Goal: Communication & Community: Participate in discussion

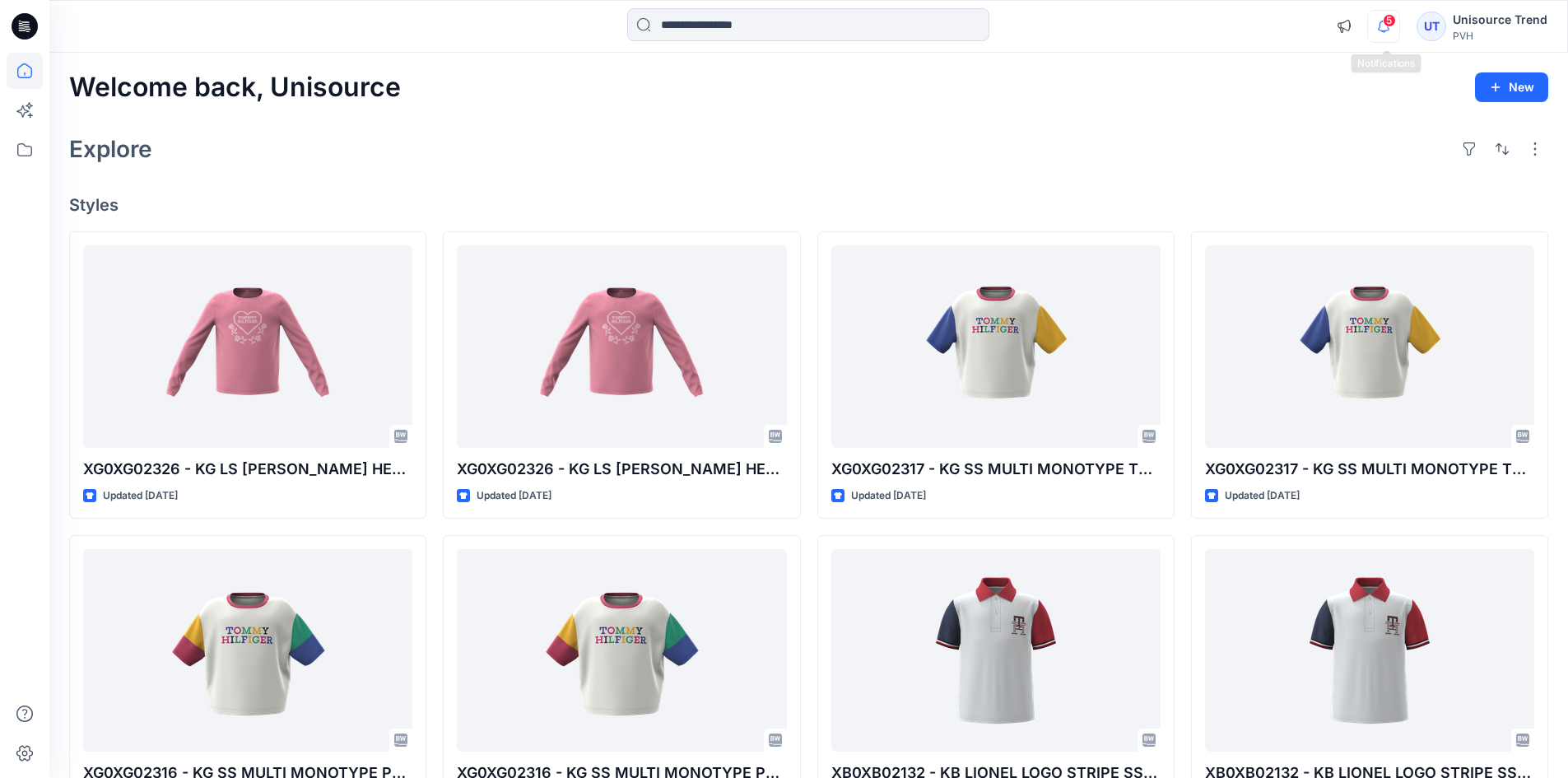
click at [1399, 22] on icon "button" at bounding box center [1384, 26] width 32 height 33
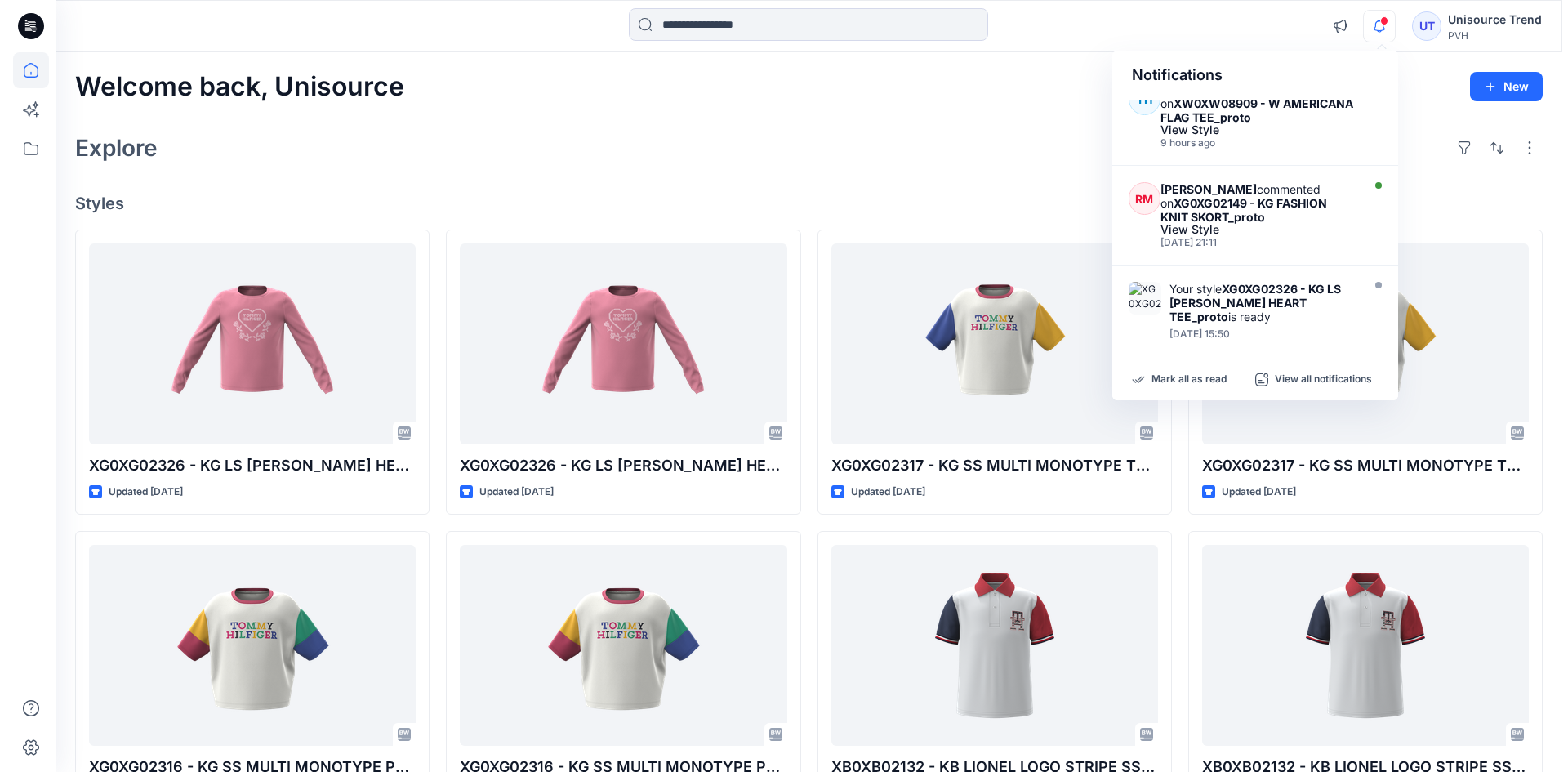
scroll to position [408, 0]
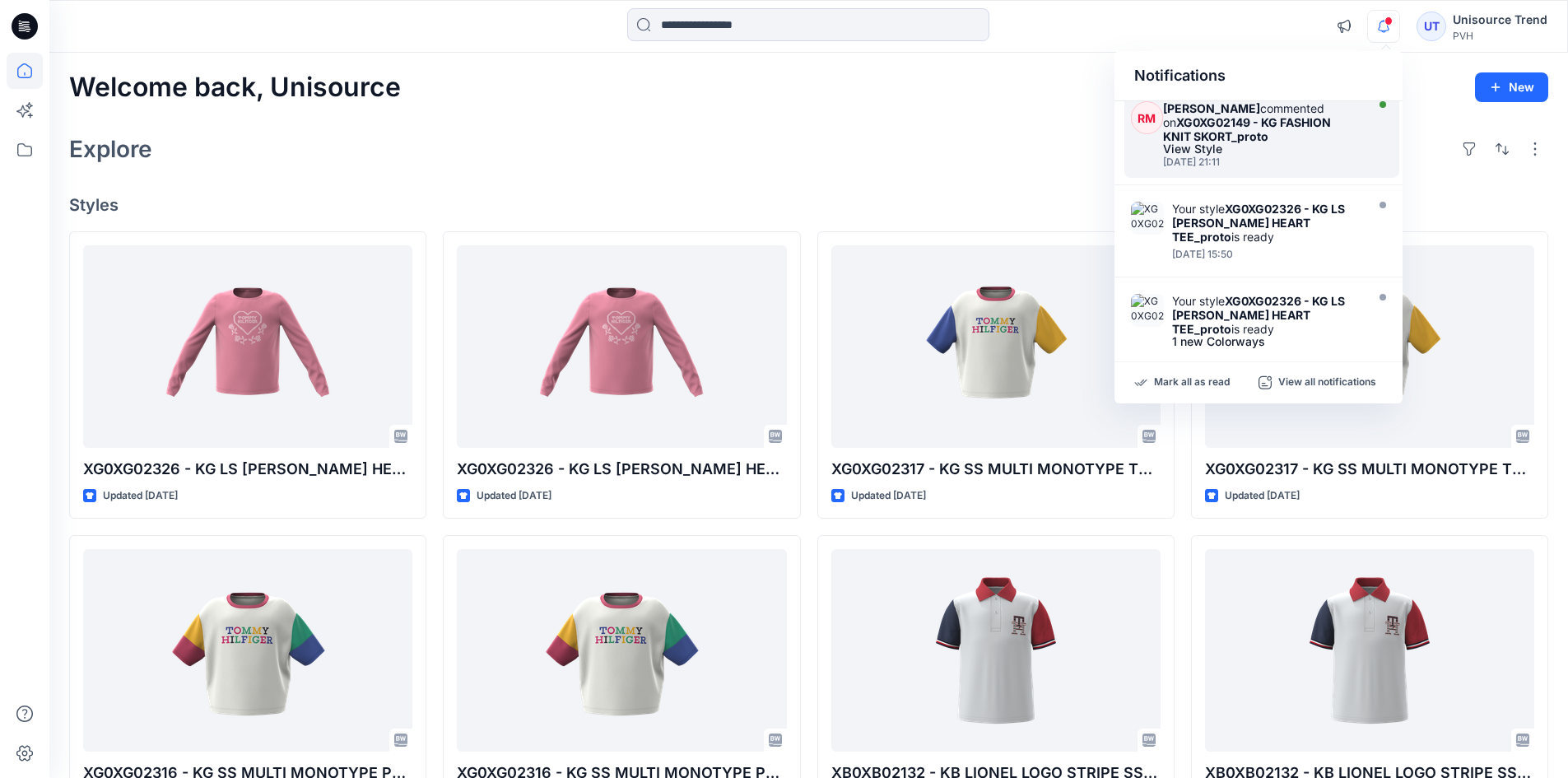
click at [1295, 145] on div "View Style" at bounding box center [1261, 148] width 197 height 11
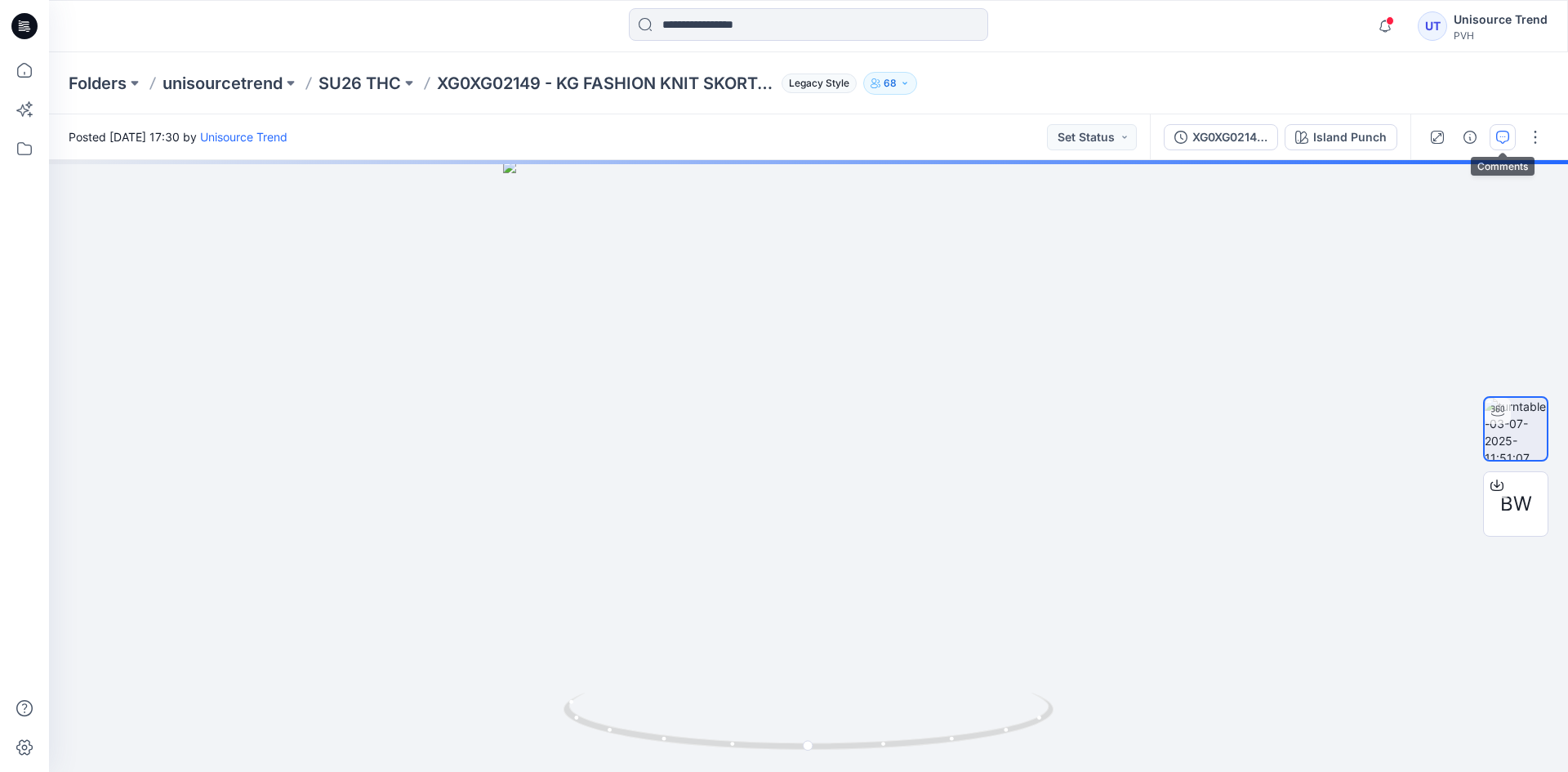
click at [1494, 136] on button "button" at bounding box center [1503, 138] width 26 height 26
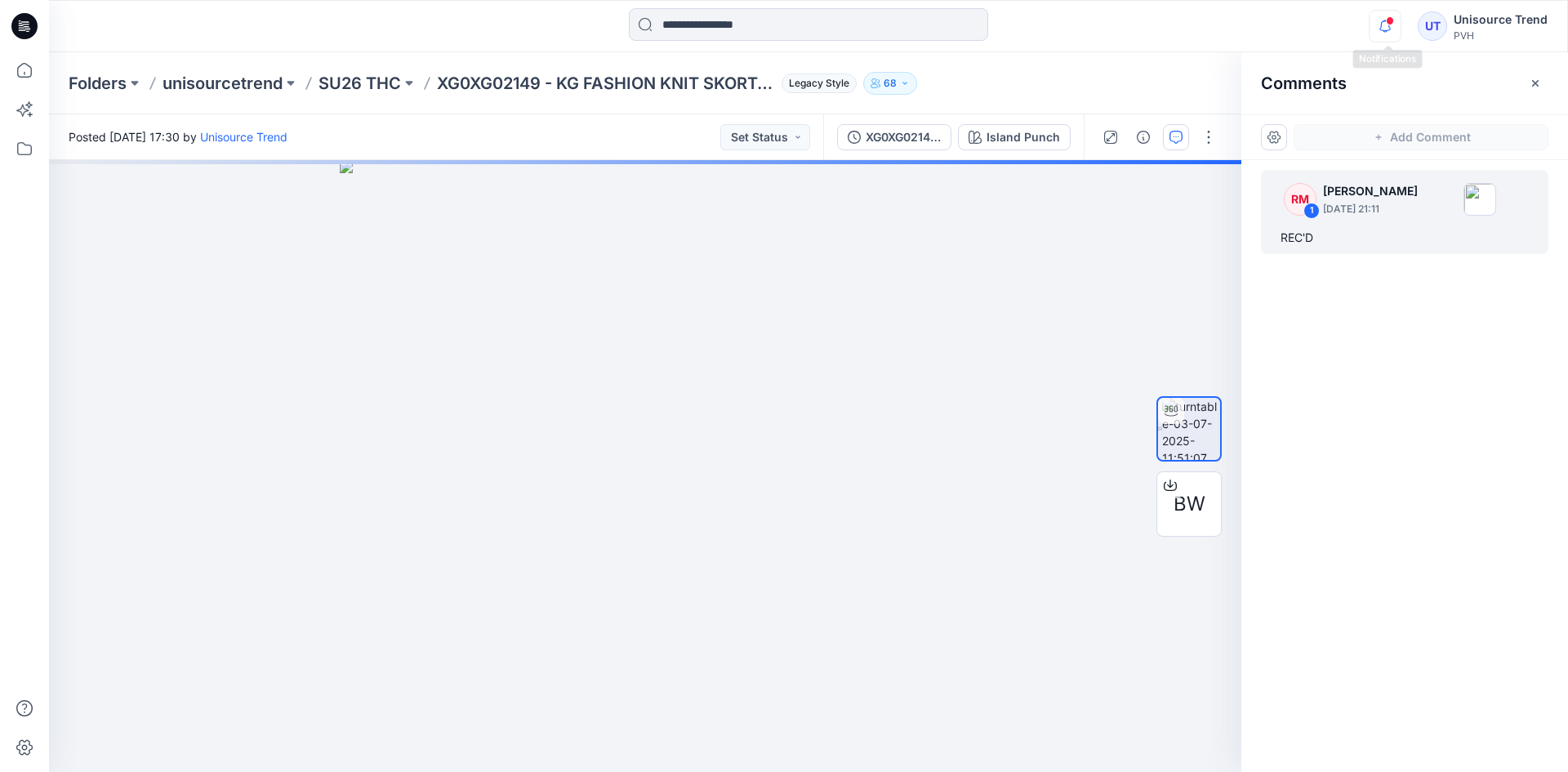
click at [1385, 29] on icon "button" at bounding box center [1385, 26] width 31 height 33
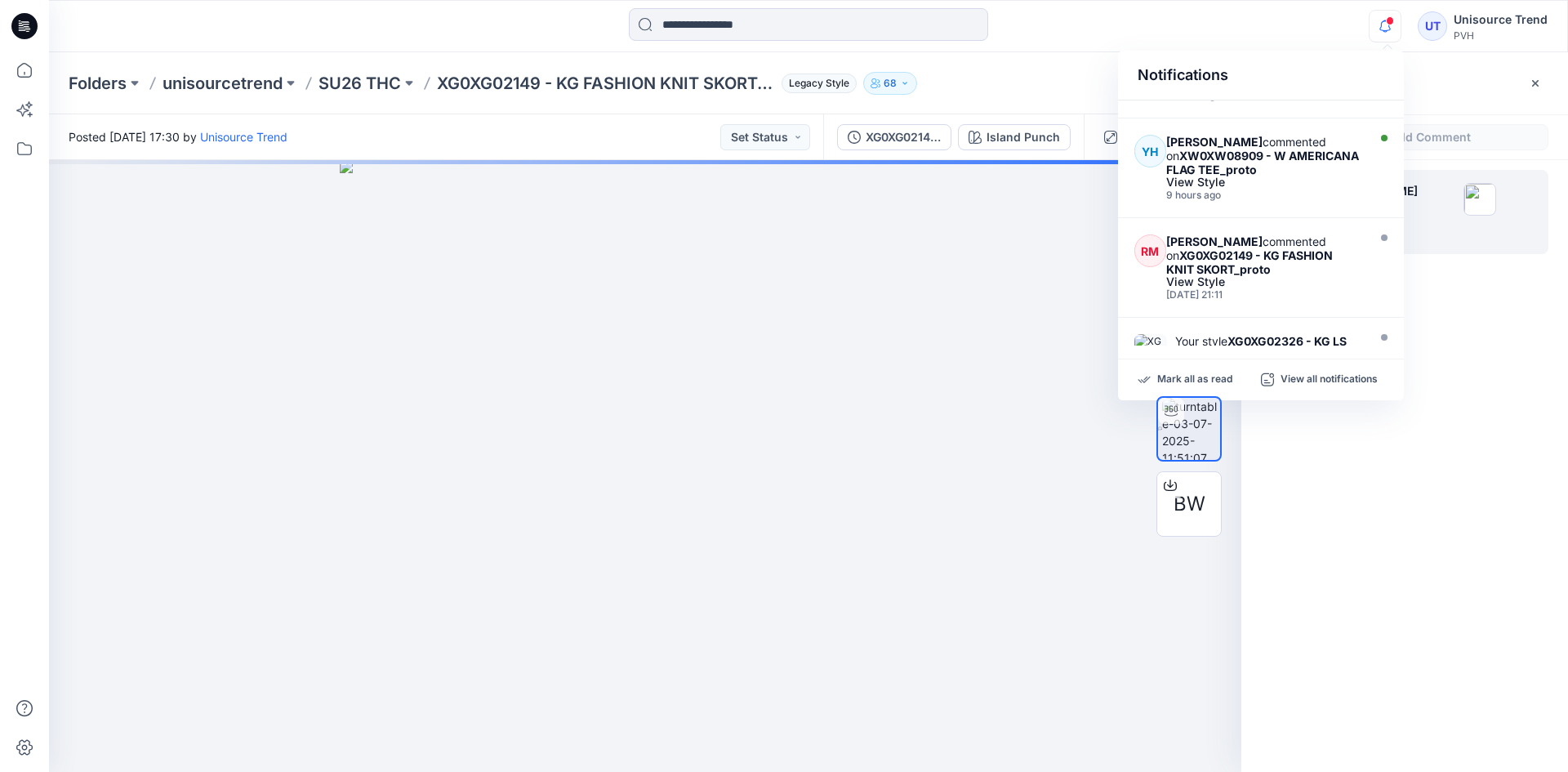
scroll to position [245, 0]
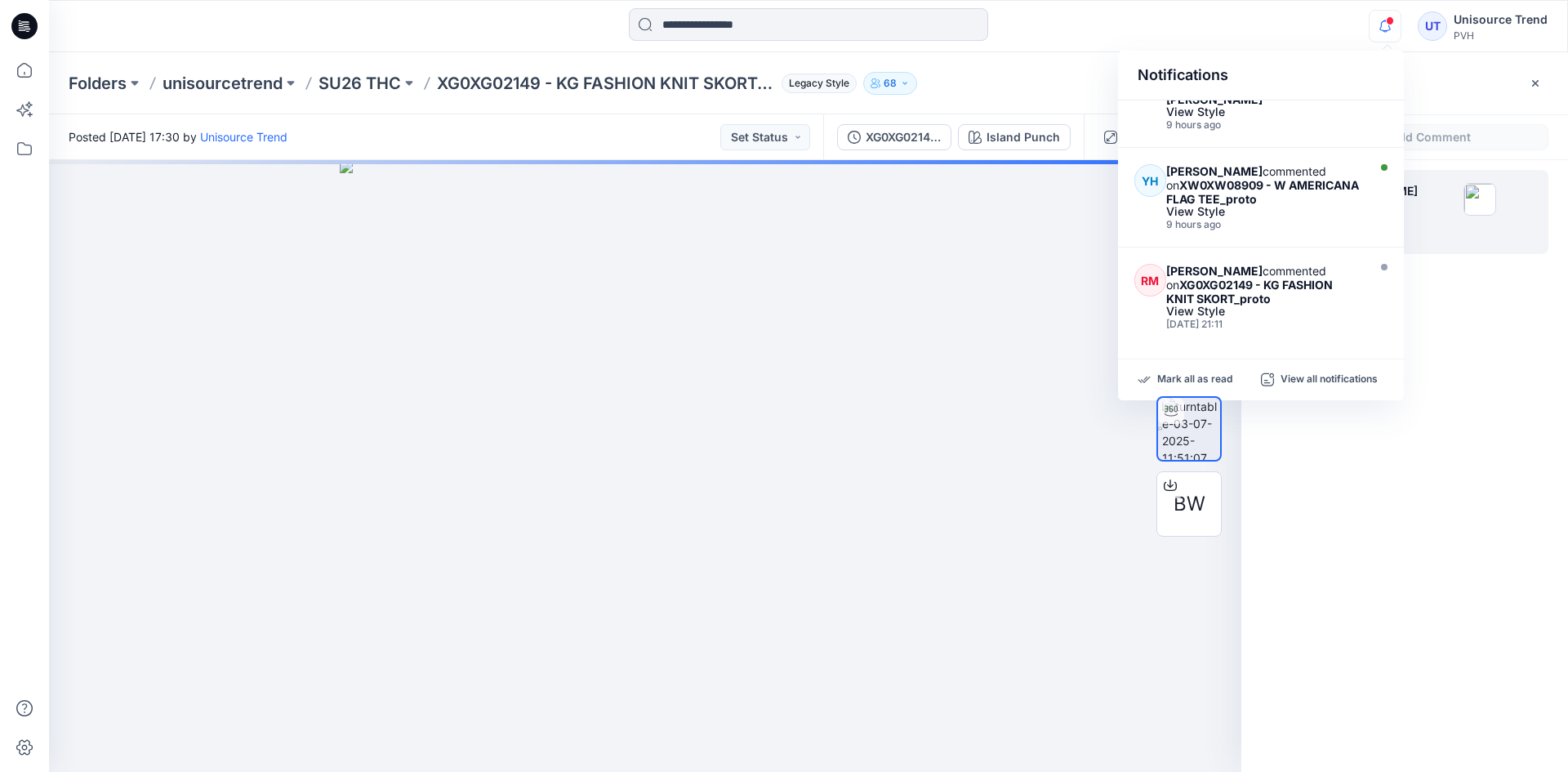
click at [1242, 189] on strong "XW0XW08909 - W AMERICANA FLAG TEE_proto" at bounding box center [1263, 192] width 193 height 28
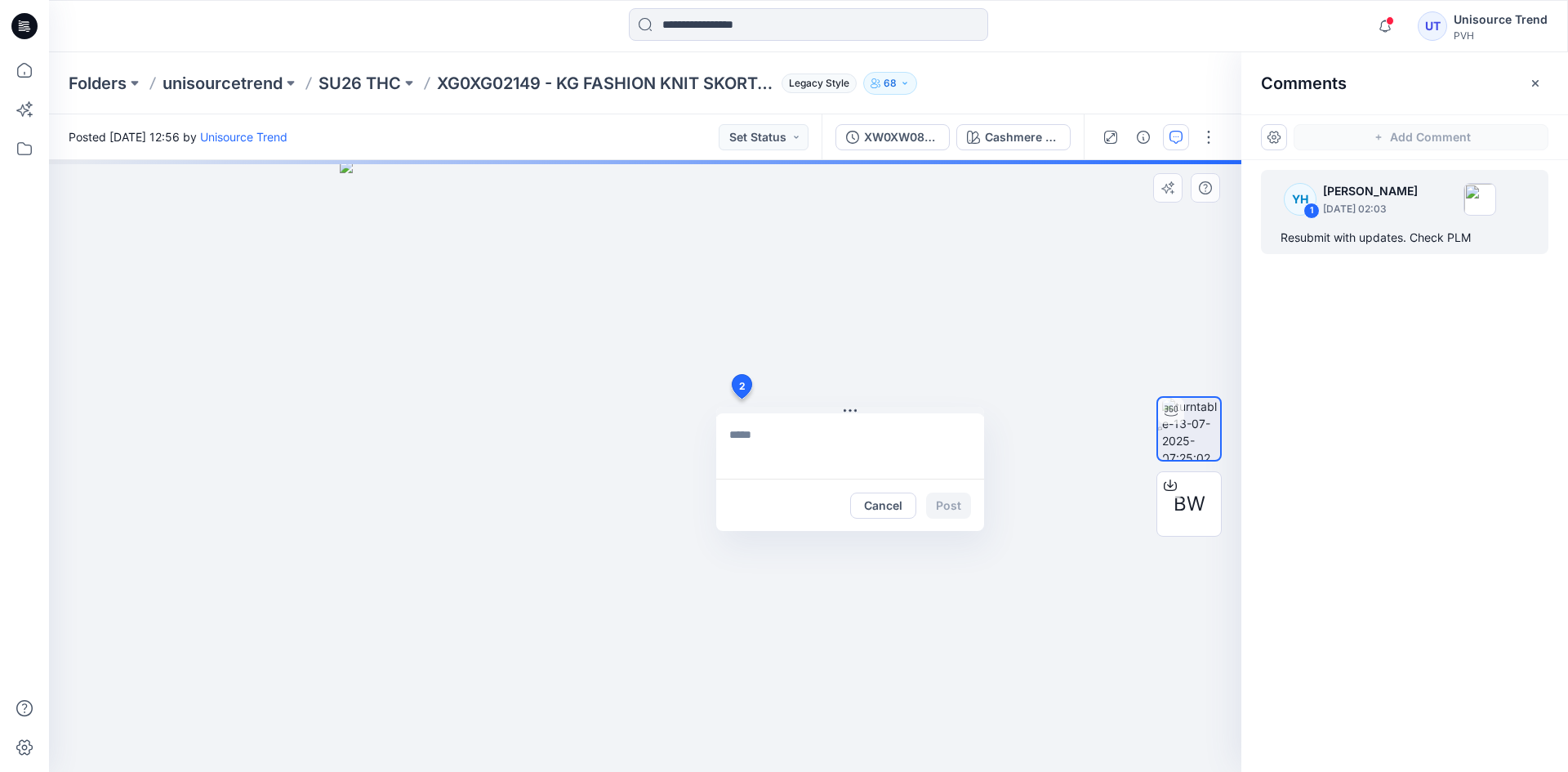
drag, startPoint x: 740, startPoint y: 399, endPoint x: 649, endPoint y: 401, distance: 91.0
click at [649, 401] on div "2 Cancel Post" at bounding box center [645, 466] width 1192 height 612
click at [962, 339] on div "2 Cancel Post" at bounding box center [645, 466] width 1192 height 612
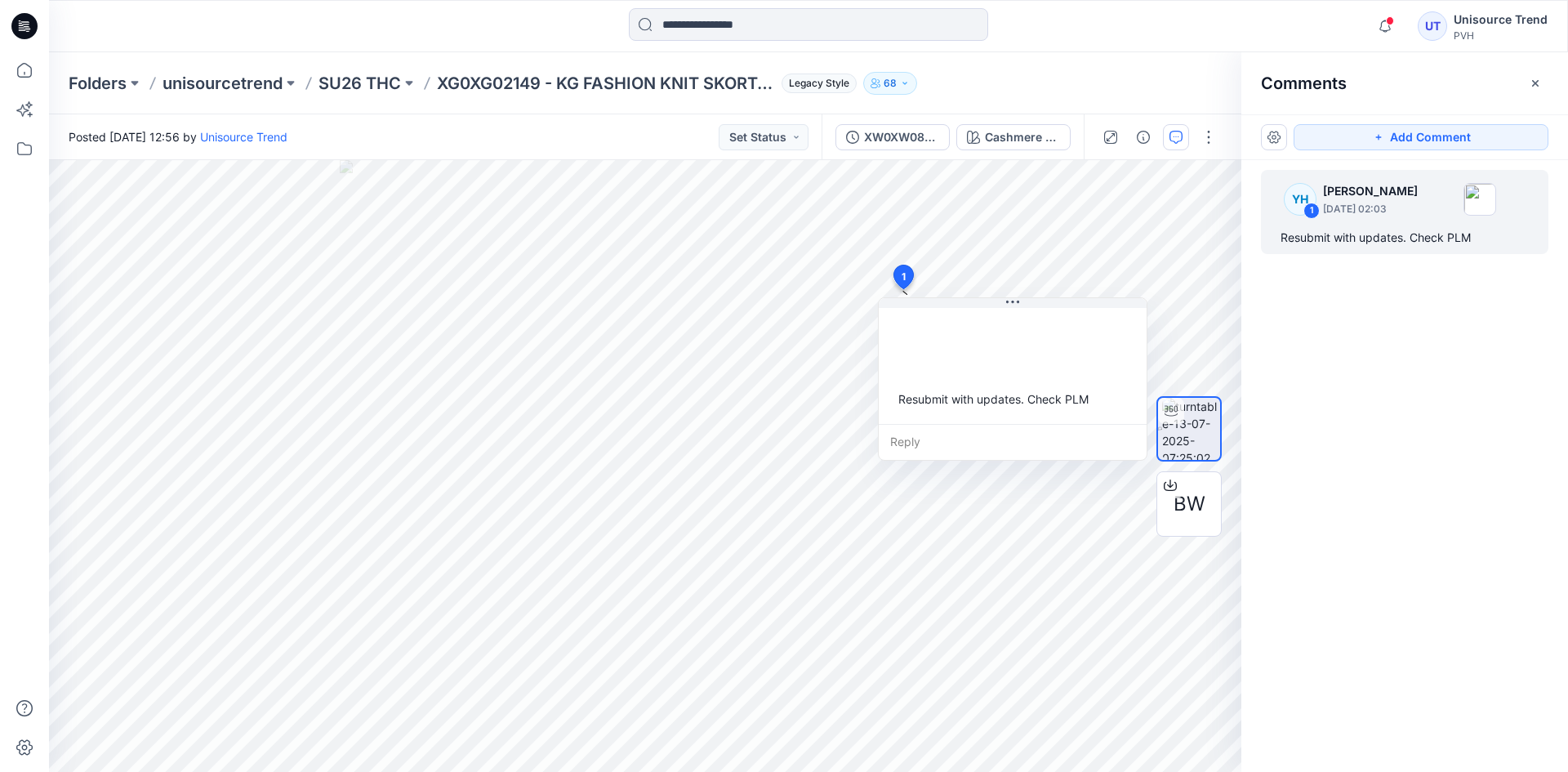
click at [1426, 396] on div "YH 1 [PERSON_NAME] [DATE] 02:03 Resubmit with updates. Check PLM" at bounding box center [1404, 436] width 326 height 552
click at [1370, 350] on div "YH 1 [PERSON_NAME] [DATE] 02:03 Resubmit with updates. Check PLM" at bounding box center [1404, 436] width 326 height 552
click at [1312, 311] on div "YH 1 [PERSON_NAME] [DATE] 02:03 Resubmit with updates. Check PLM" at bounding box center [1404, 436] width 326 height 552
click at [1392, 25] on icon "button" at bounding box center [1385, 26] width 31 height 33
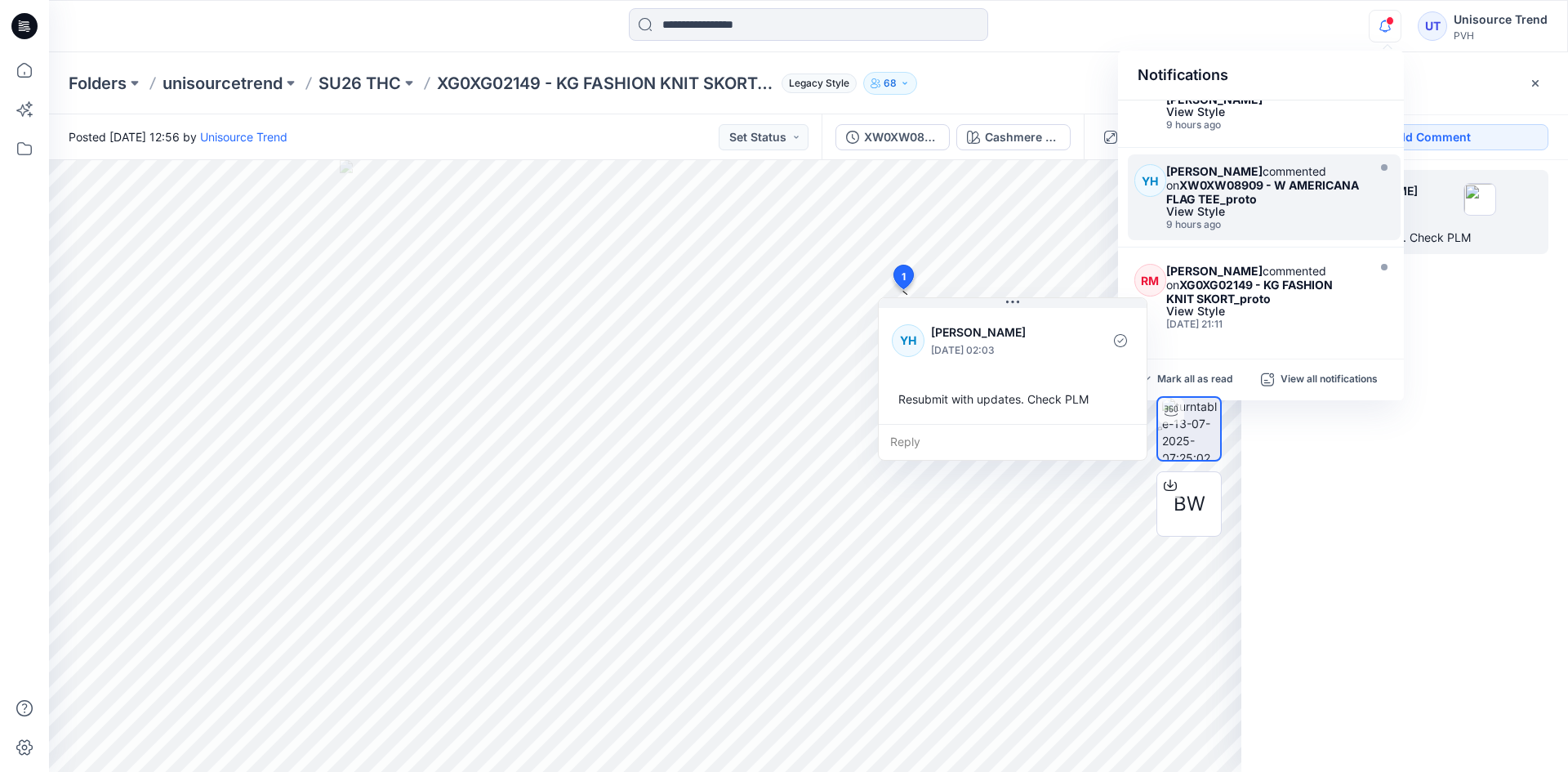
scroll to position [164, 0]
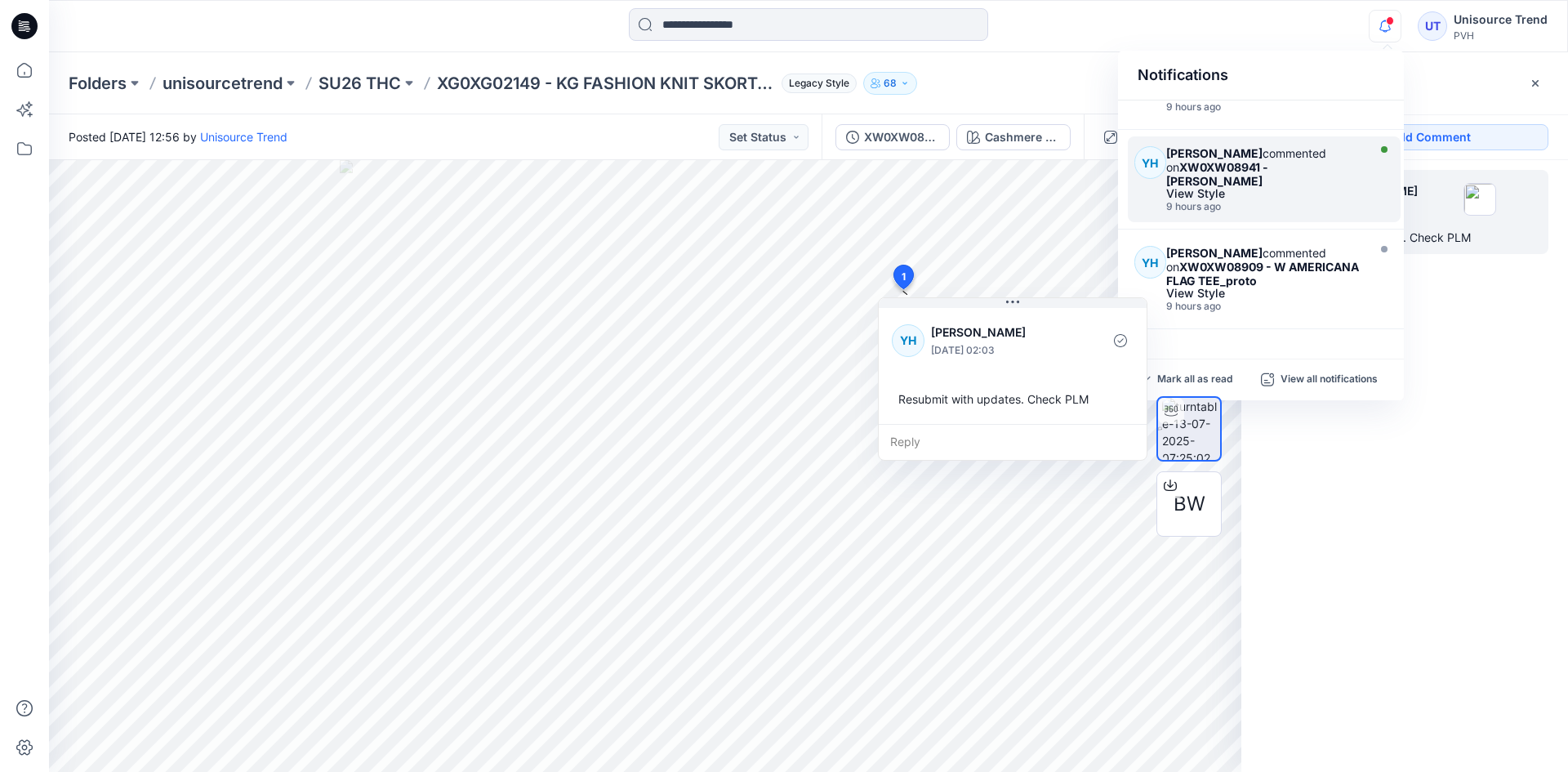
click at [1270, 200] on div "[PERSON_NAME] commented on XW0XW08941 - W [PERSON_NAME] View Style 9 hours ago" at bounding box center [1268, 179] width 204 height 66
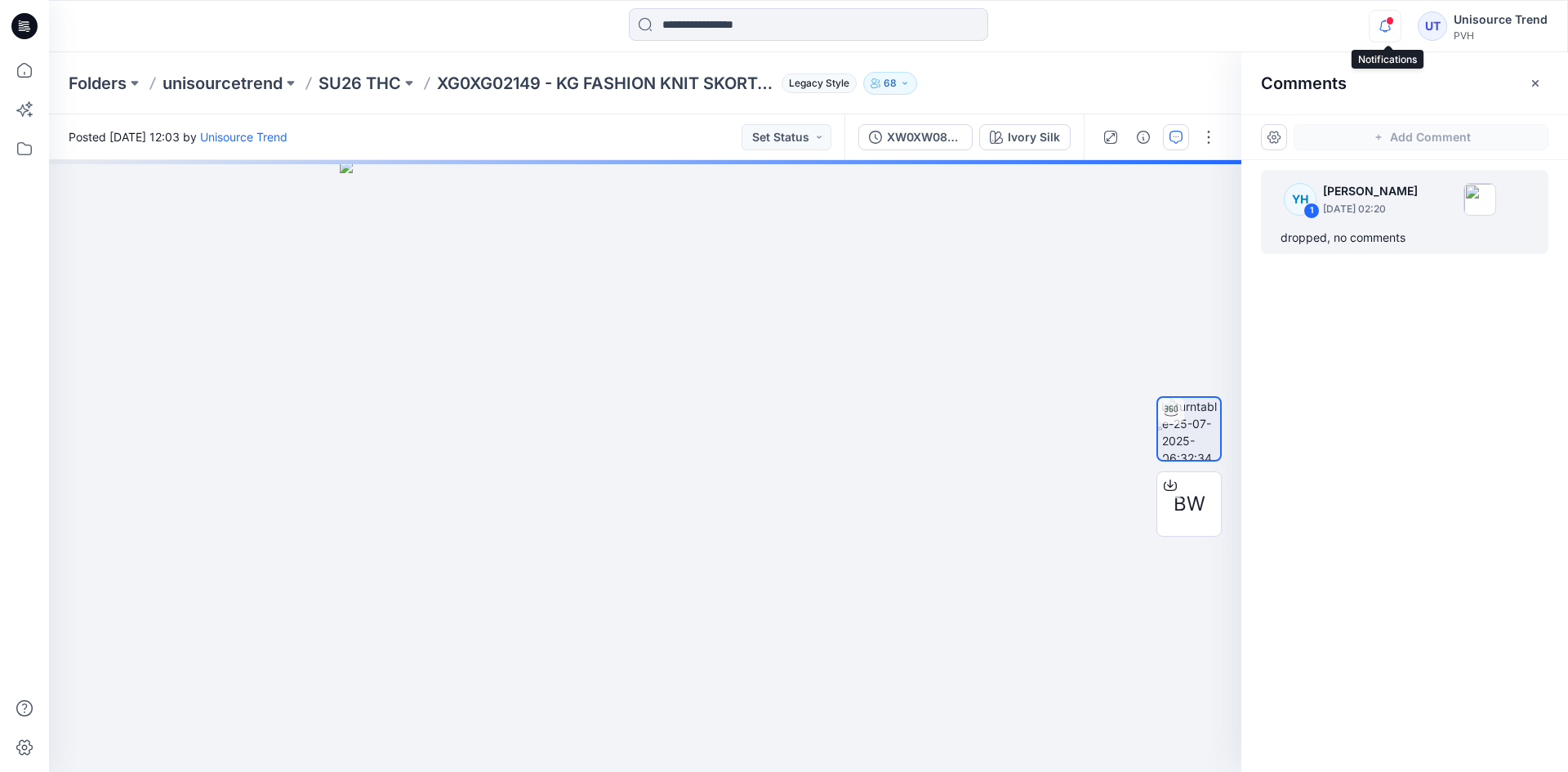
click at [1386, 24] on icon "button" at bounding box center [1385, 26] width 31 height 33
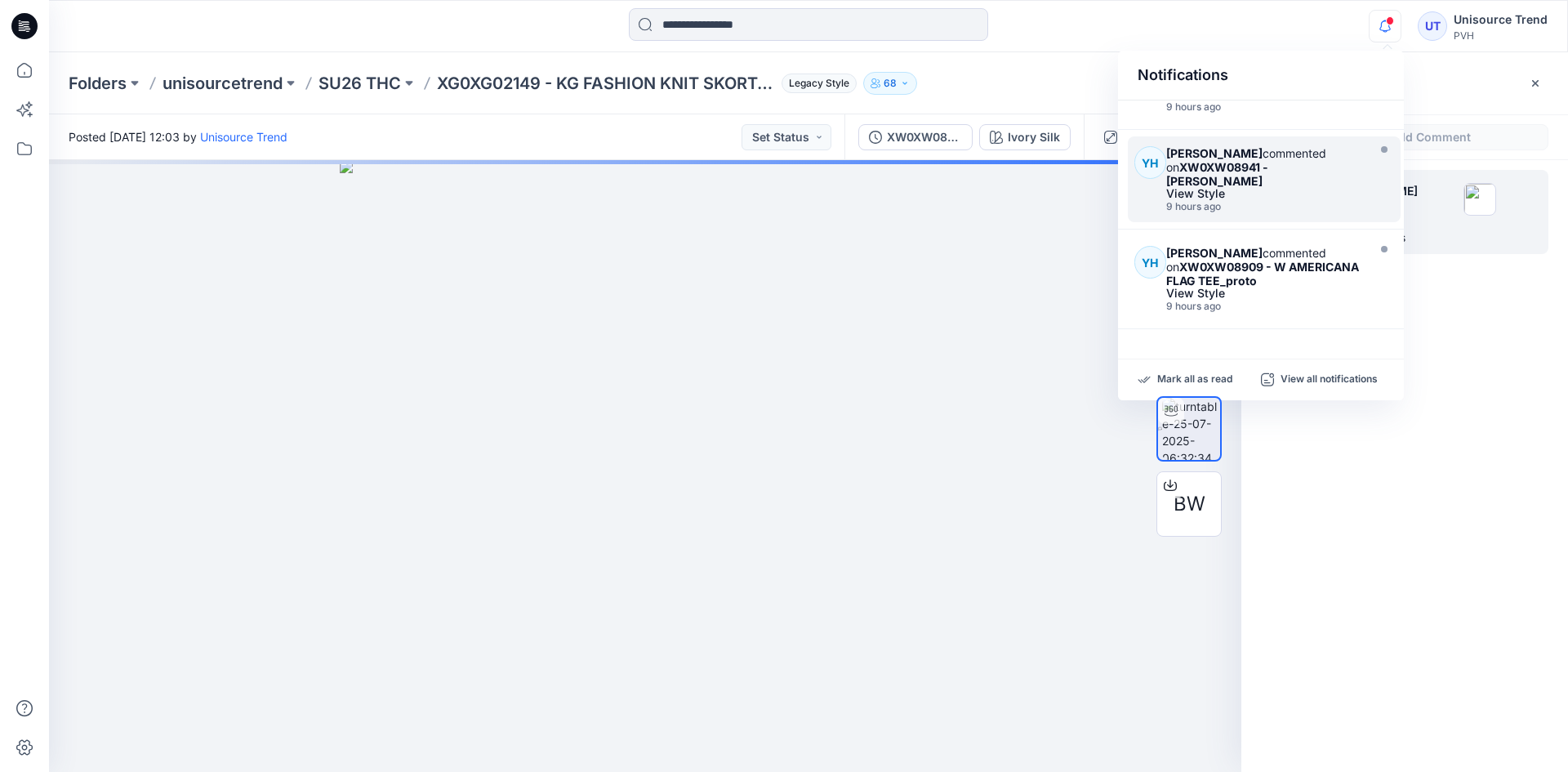
scroll to position [82, 0]
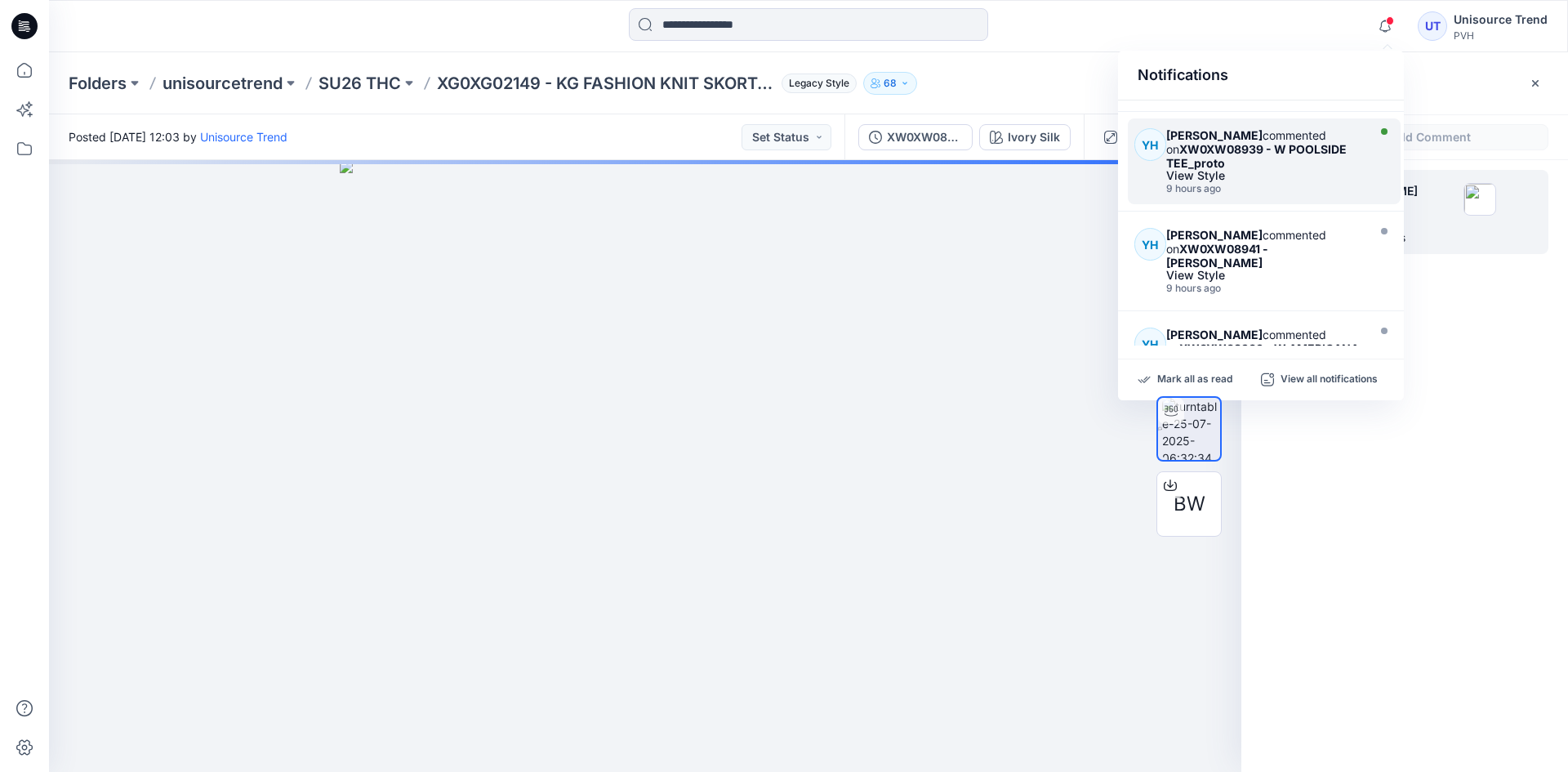
click at [1274, 182] on div "[PERSON_NAME] commented on XW0XW08939 - W POOLSIDE TEE_proto View Style 9 hours…" at bounding box center [1268, 161] width 204 height 66
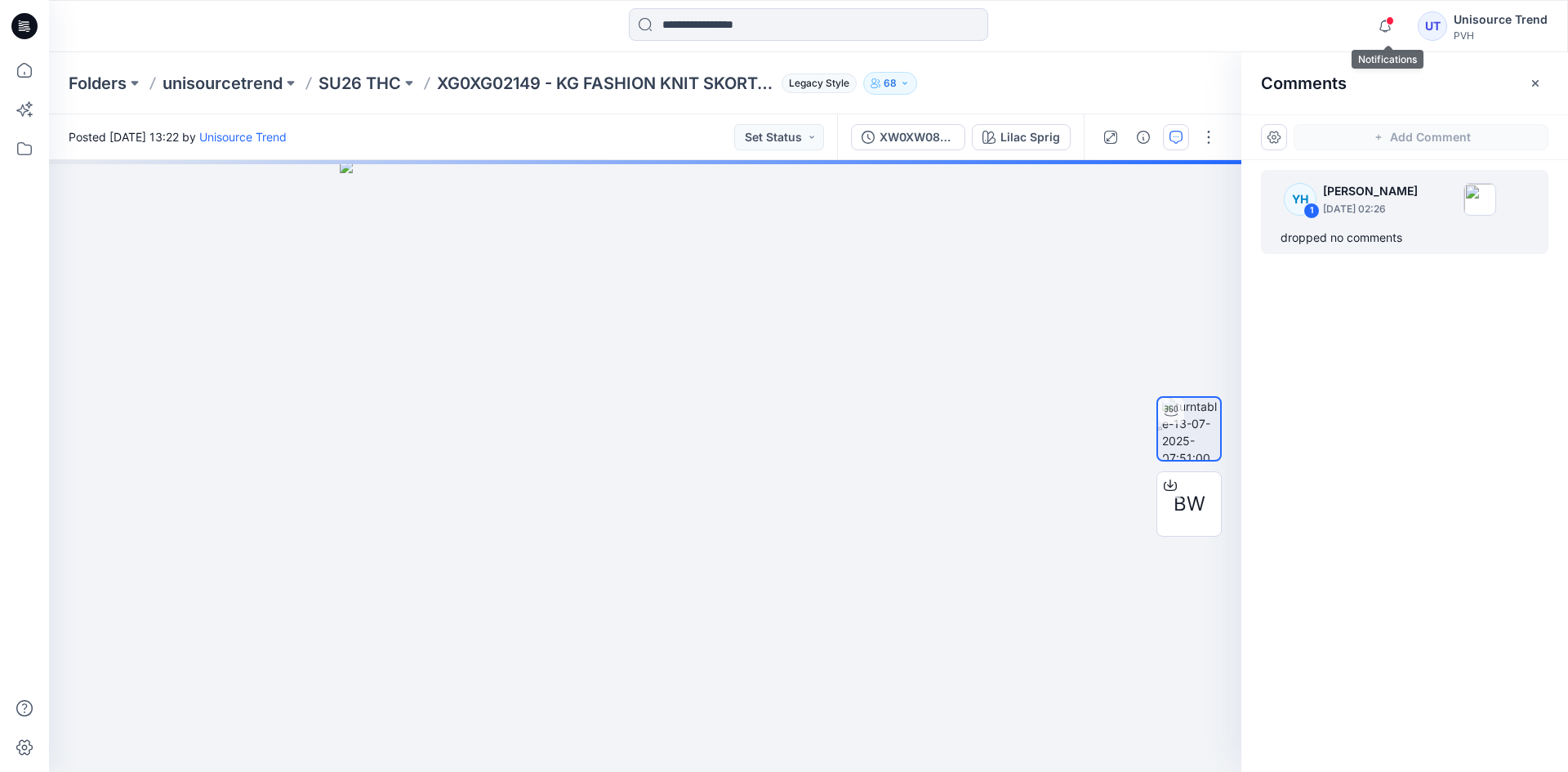
click at [1390, 20] on span at bounding box center [1390, 21] width 8 height 9
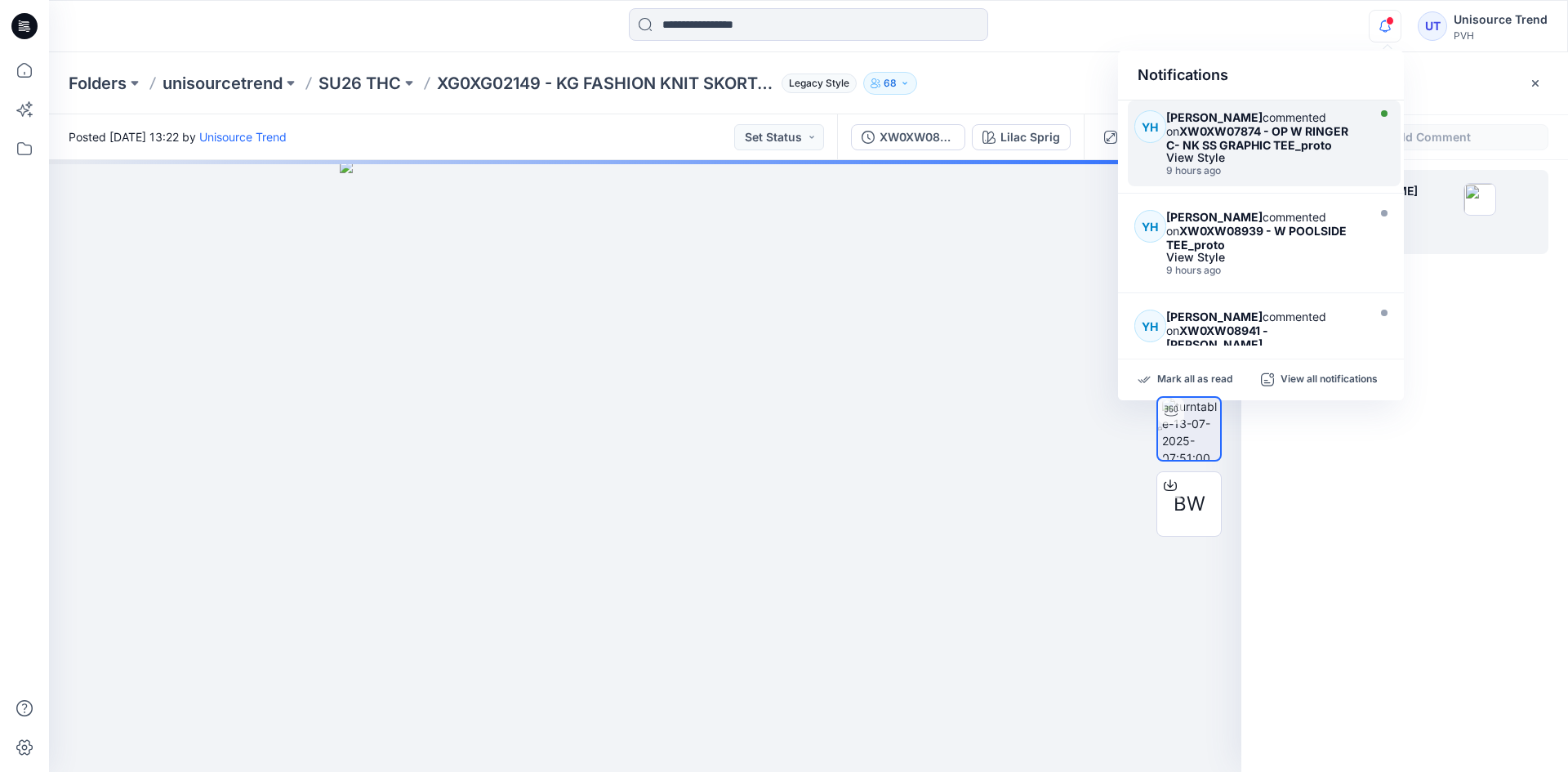
click at [1279, 151] on strong "XW0XW07874 - OP W RINGER C- NK SS GRAPHIC TEE_proto" at bounding box center [1256, 138] width 182 height 28
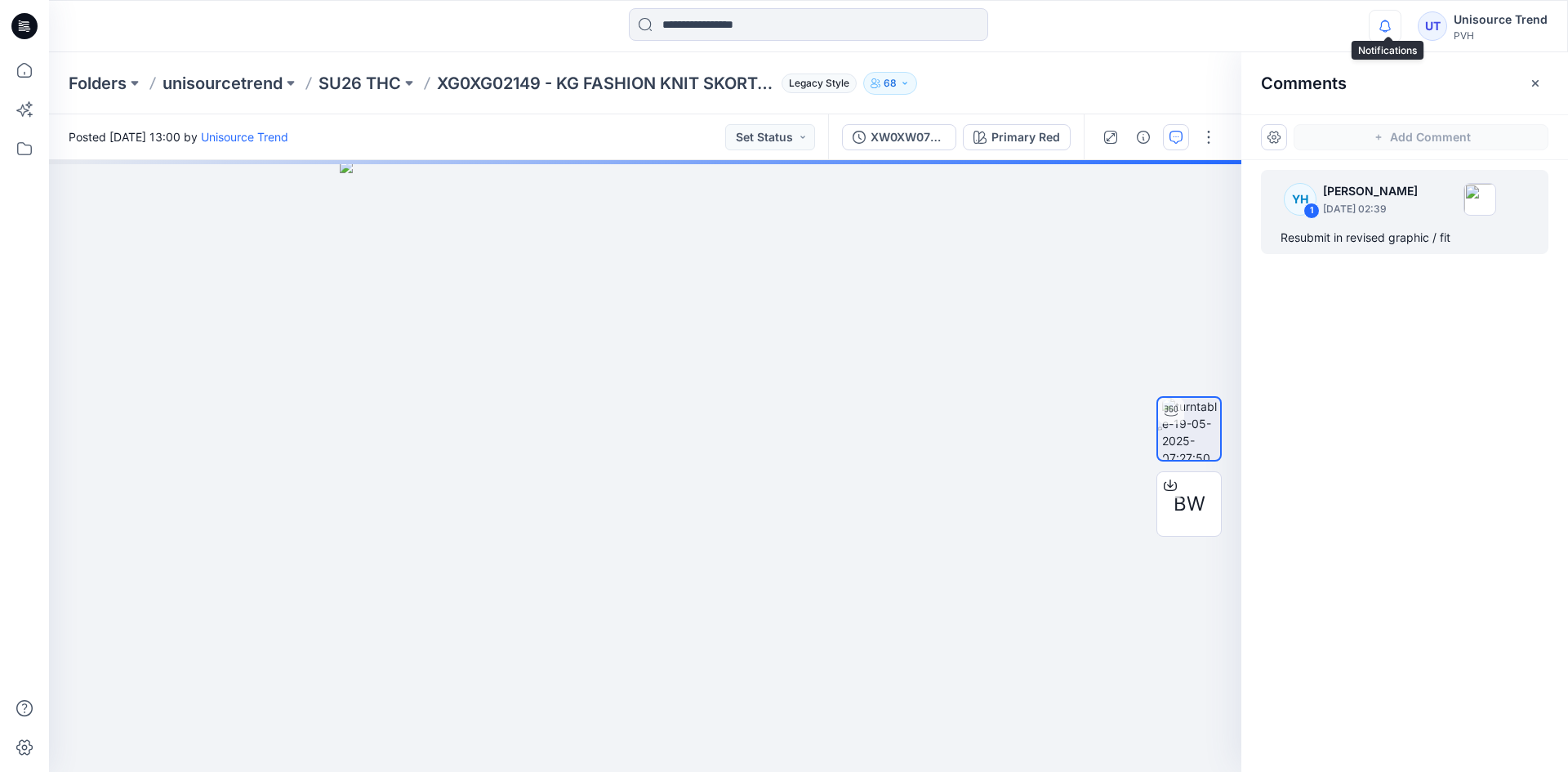
drag, startPoint x: 1394, startPoint y: 26, endPoint x: 1394, endPoint y: 35, distance: 9.0
click at [1394, 27] on icon "button" at bounding box center [1385, 26] width 31 height 33
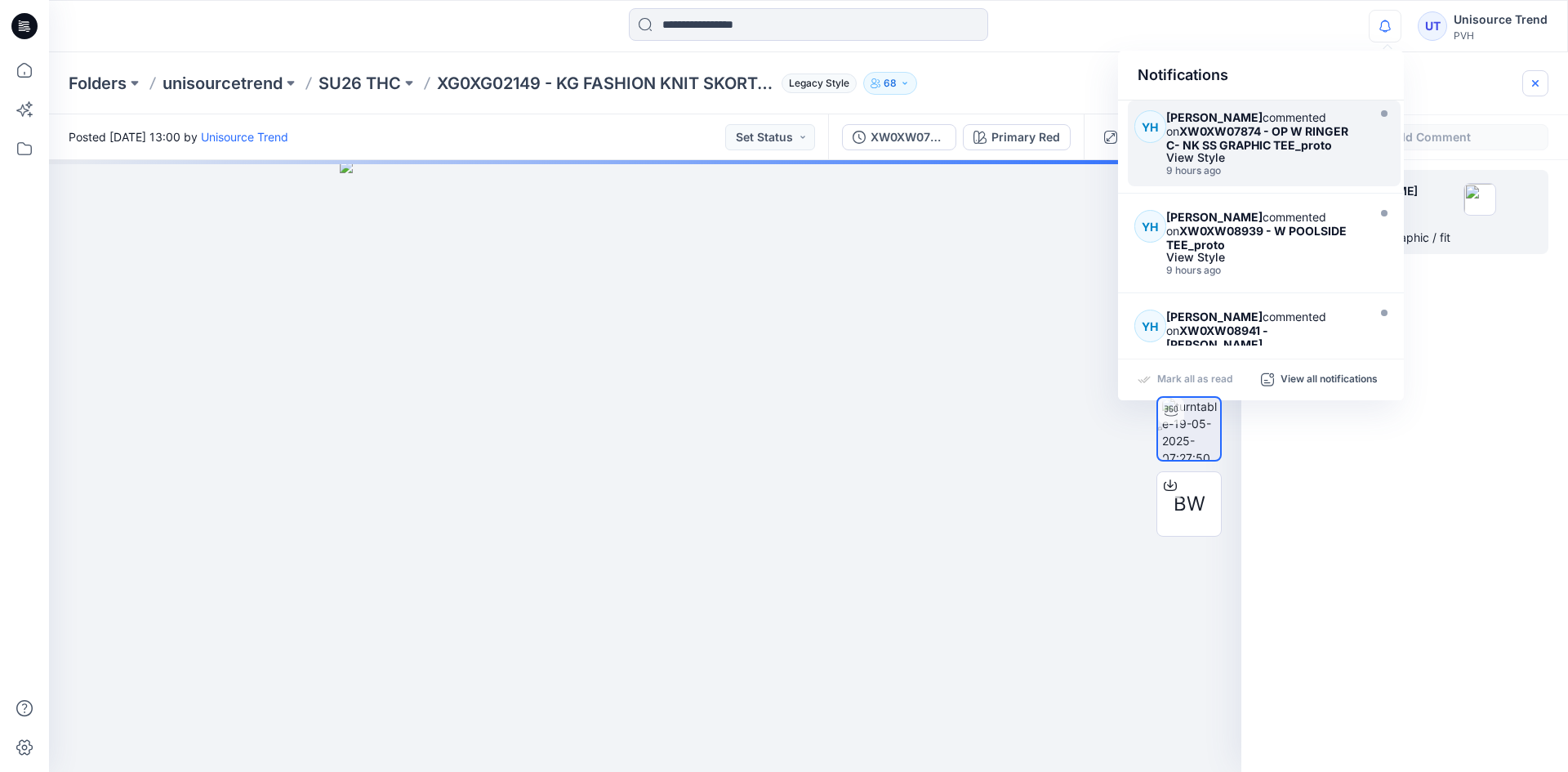
click at [1536, 77] on icon "button" at bounding box center [1535, 83] width 13 height 13
